Goal: Transaction & Acquisition: Book appointment/travel/reservation

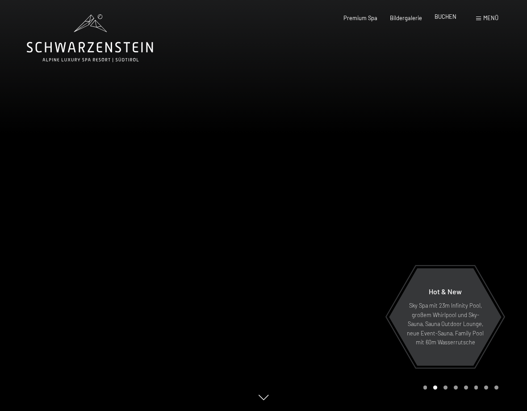
click at [445, 17] on span "BUCHEN" at bounding box center [446, 16] width 22 height 7
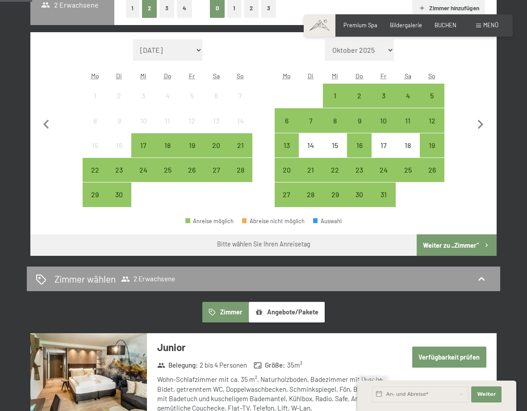
scroll to position [223, 0]
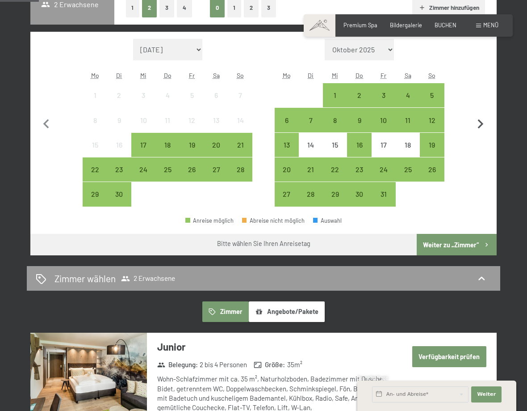
click at [475, 126] on icon "button" at bounding box center [480, 124] width 19 height 19
select select "2025-10-01"
select select "2025-11-01"
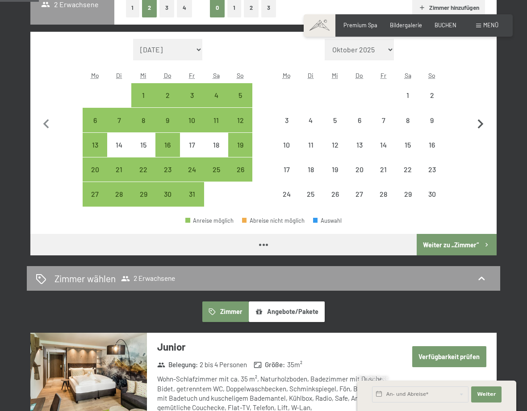
click at [475, 126] on icon "button" at bounding box center [480, 124] width 19 height 19
select select "2025-11-01"
select select "2025-12-01"
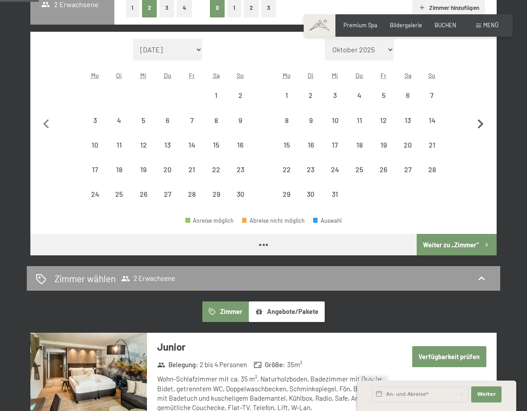
select select "2025-11-01"
select select "2025-12-01"
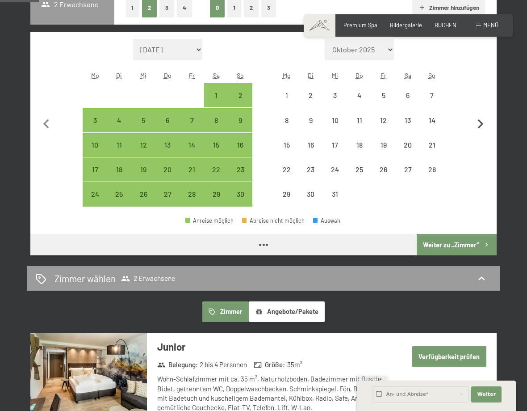
select select "2025-11-01"
select select "2025-12-01"
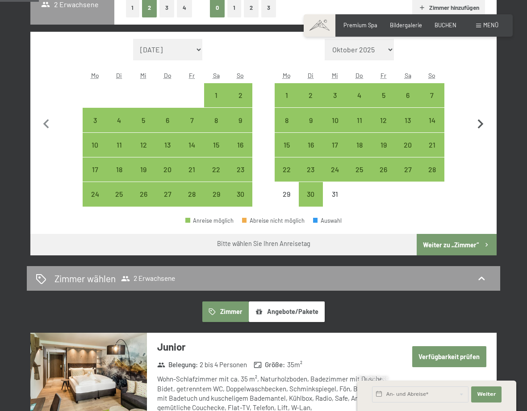
click at [475, 126] on icon "button" at bounding box center [480, 124] width 19 height 19
select select "2025-12-01"
select select "2026-01-01"
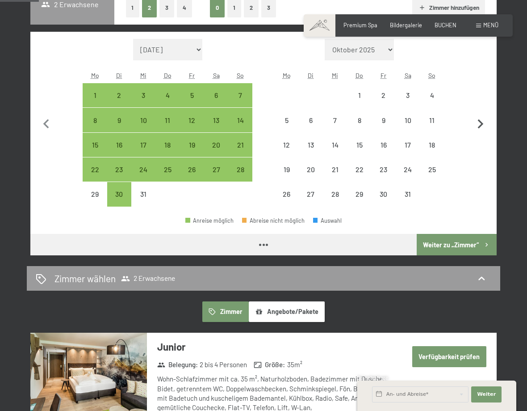
click at [475, 126] on icon "button" at bounding box center [480, 124] width 19 height 19
select select "2026-01-01"
select select "2026-02-01"
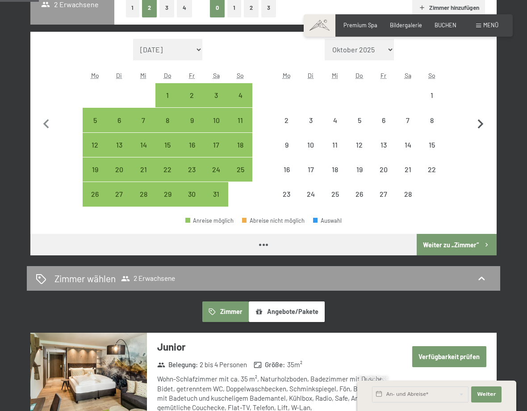
select select "2026-01-01"
select select "2026-02-01"
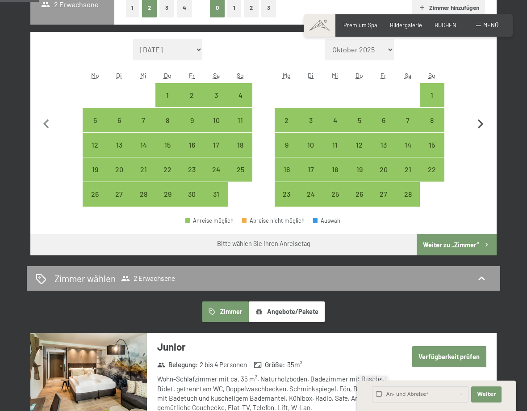
click at [475, 126] on icon "button" at bounding box center [480, 124] width 19 height 19
select select "2026-02-01"
select select "2026-03-01"
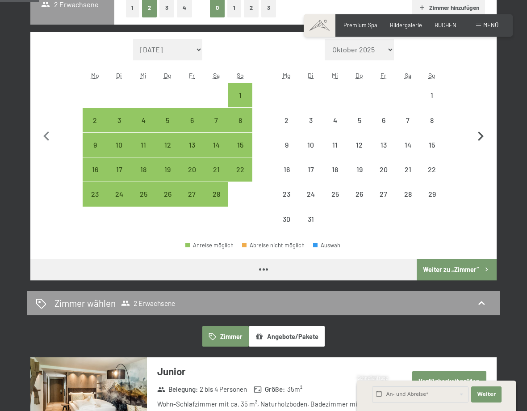
select select "2026-02-01"
select select "2026-03-01"
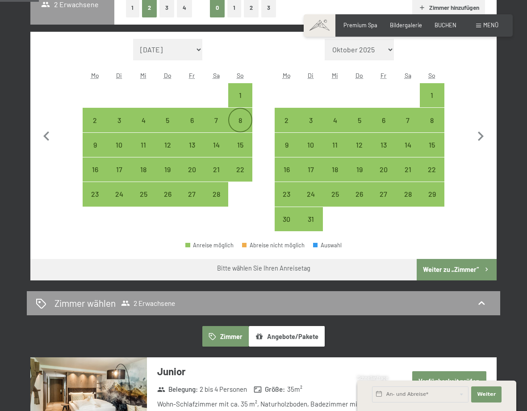
click at [246, 122] on div "8" at bounding box center [240, 128] width 22 height 22
select select "2026-02-01"
select select "2026-03-01"
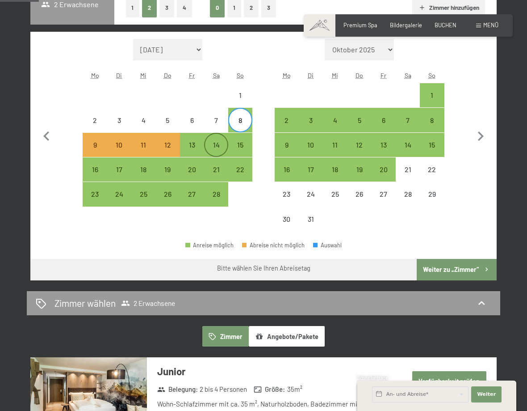
click at [220, 147] on div "14" at bounding box center [216, 152] width 22 height 22
select select "2026-02-01"
select select "2026-03-01"
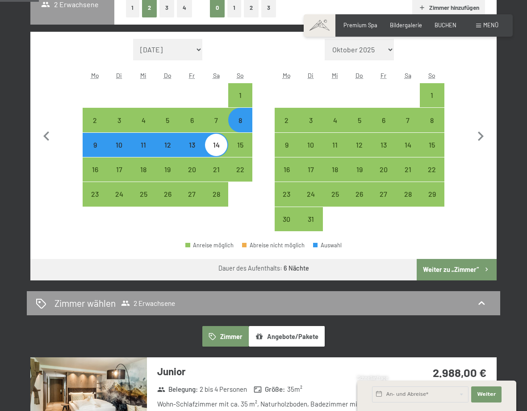
click at [475, 269] on button "Weiter zu „Zimmer“" at bounding box center [457, 269] width 80 height 21
select select "2026-02-01"
select select "2026-03-01"
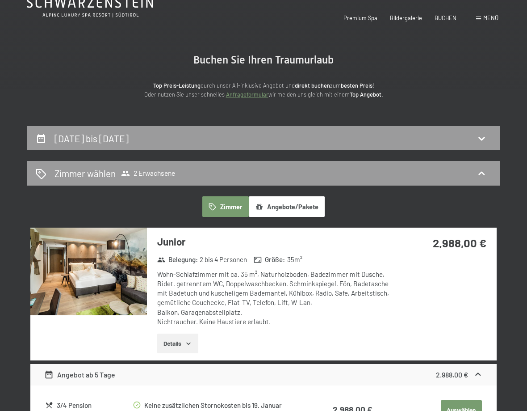
scroll to position [134, 0]
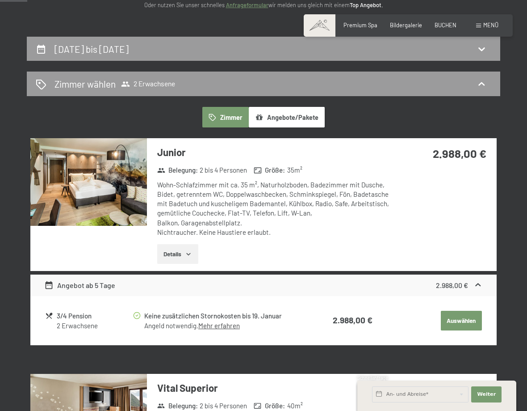
click at [292, 118] on button "Angebote/Pakete" at bounding box center [287, 117] width 76 height 21
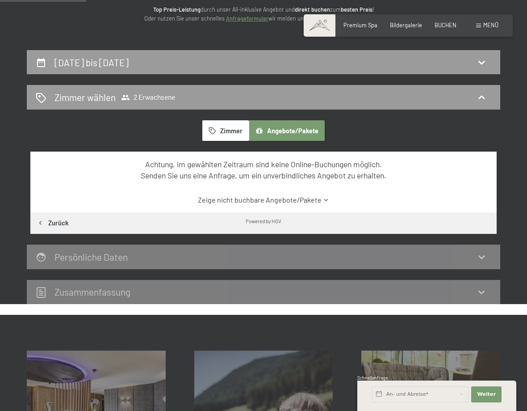
scroll to position [89, 0]
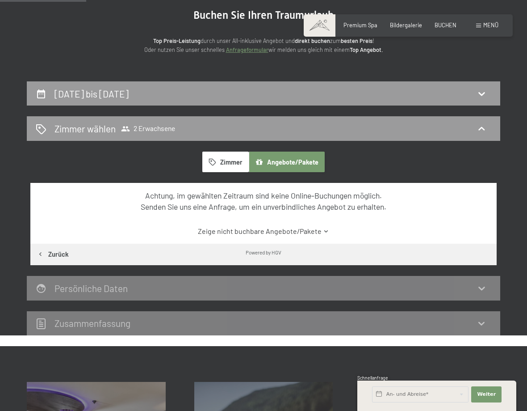
click at [324, 228] on icon at bounding box center [326, 231] width 7 height 7
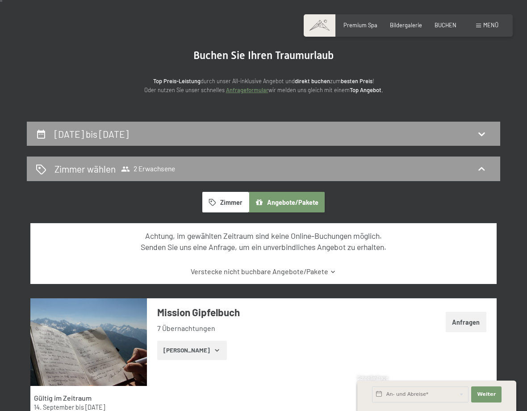
scroll to position [0, 0]
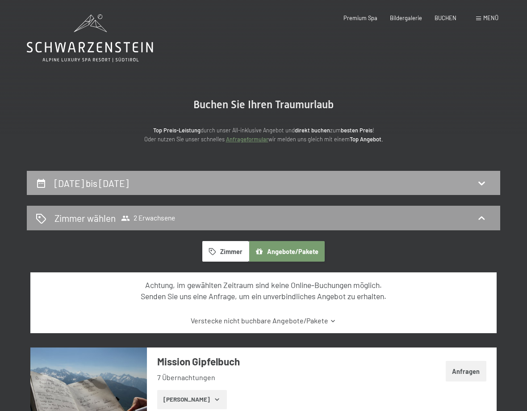
click at [480, 178] on icon at bounding box center [481, 182] width 11 height 11
select select "2026-02-01"
select select "2026-03-01"
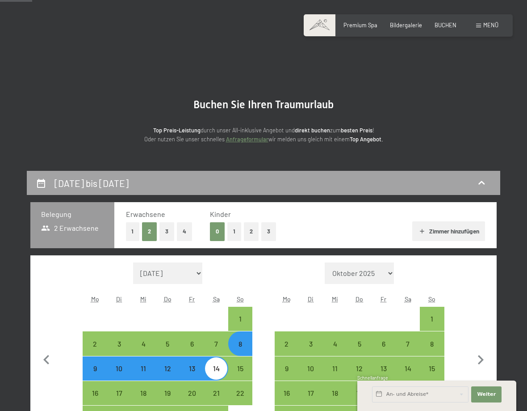
scroll to position [171, 0]
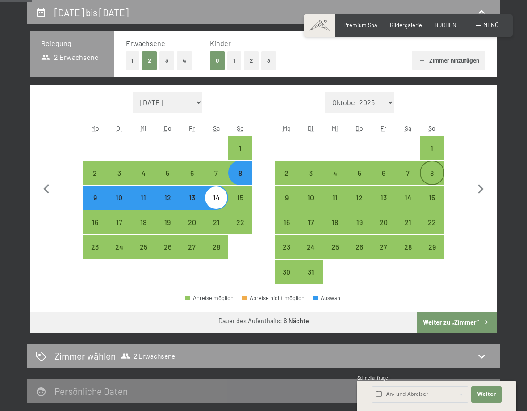
click at [433, 169] on div "8" at bounding box center [432, 180] width 22 height 22
select select "2026-02-01"
select select "2026-03-01"
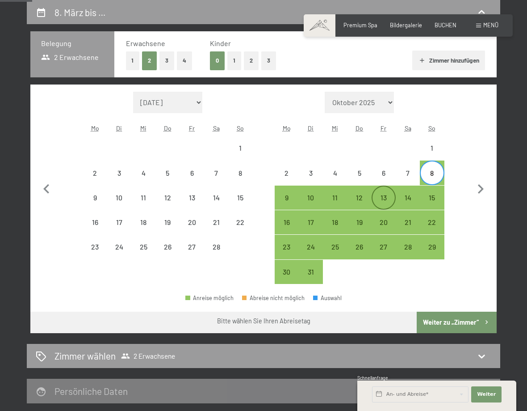
click at [379, 199] on div "13" at bounding box center [384, 205] width 22 height 22
select select "2026-02-01"
select select "2026-03-01"
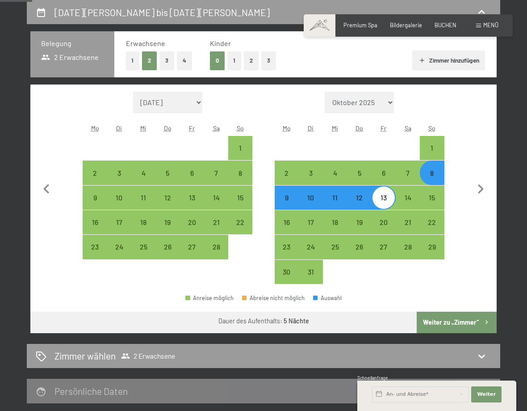
click at [463, 329] on button "Weiter zu „Zimmer“" at bounding box center [457, 321] width 80 height 21
select select "2026-02-01"
select select "2026-03-01"
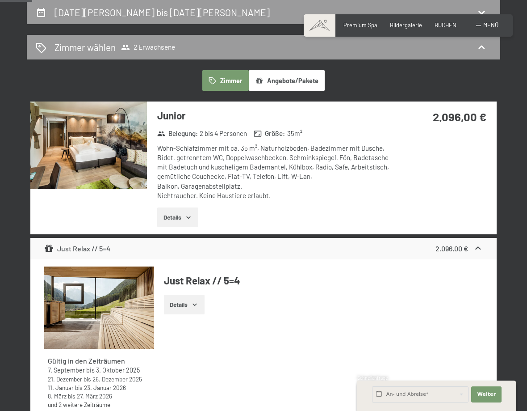
click at [187, 216] on icon "button" at bounding box center [188, 217] width 7 height 7
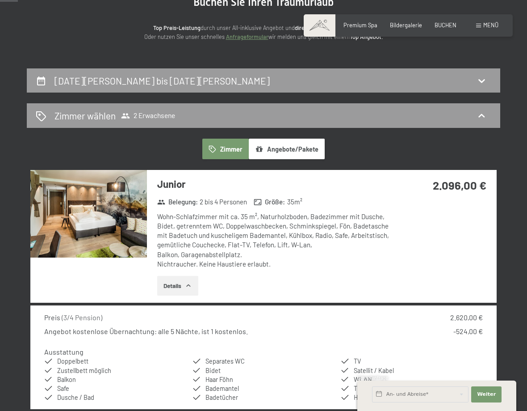
scroll to position [81, 0]
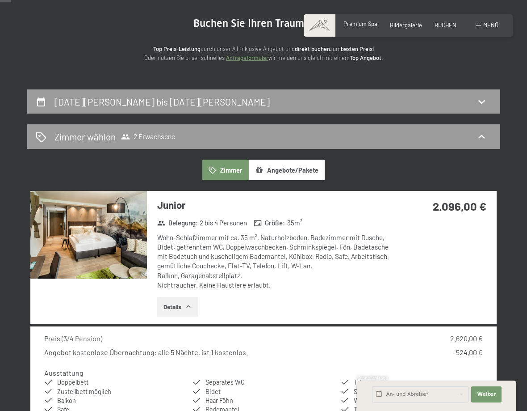
click at [363, 24] on span "Premium Spa" at bounding box center [361, 23] width 34 height 7
